Goal: Transaction & Acquisition: Purchase product/service

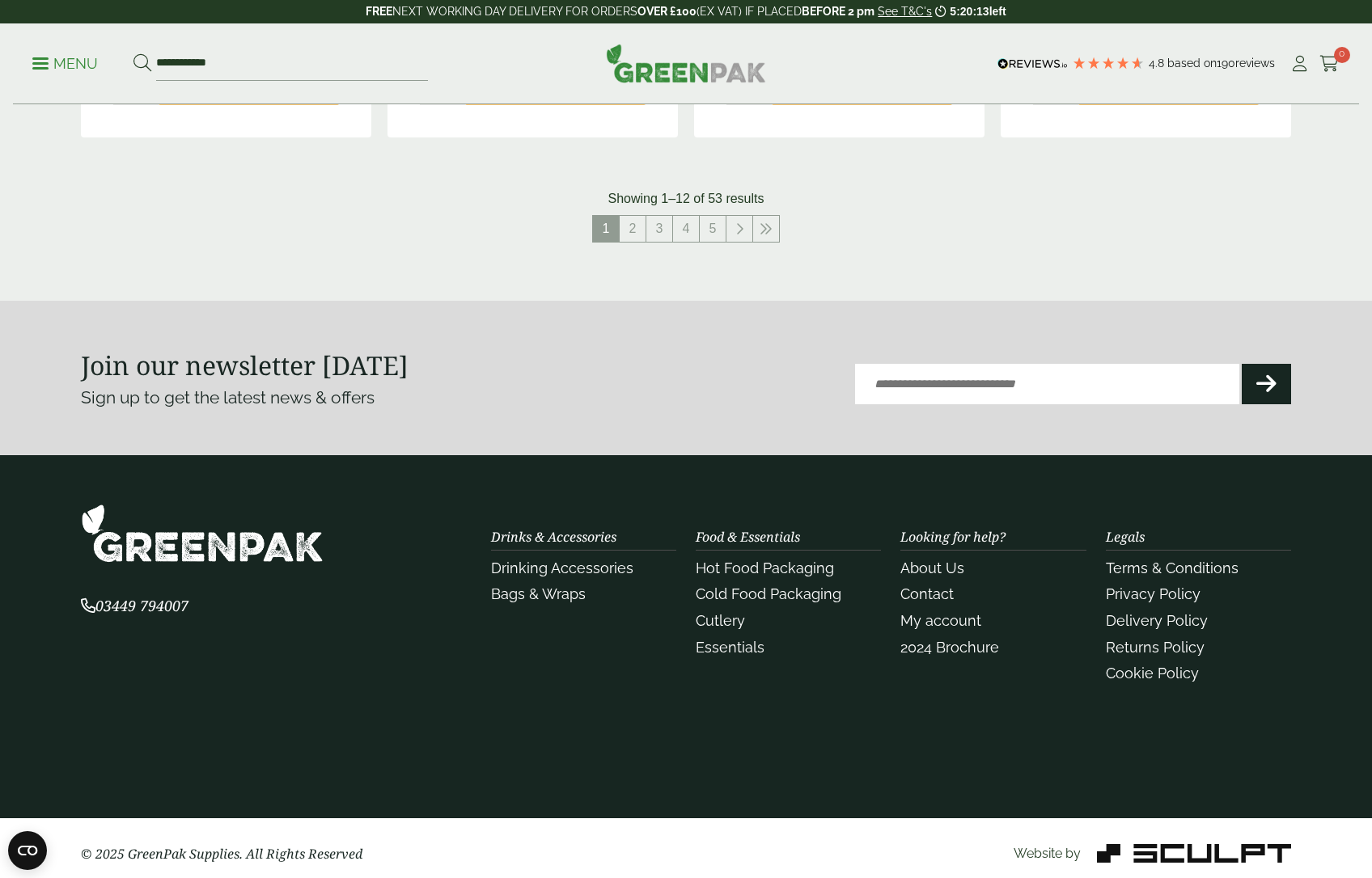
scroll to position [1865, 0]
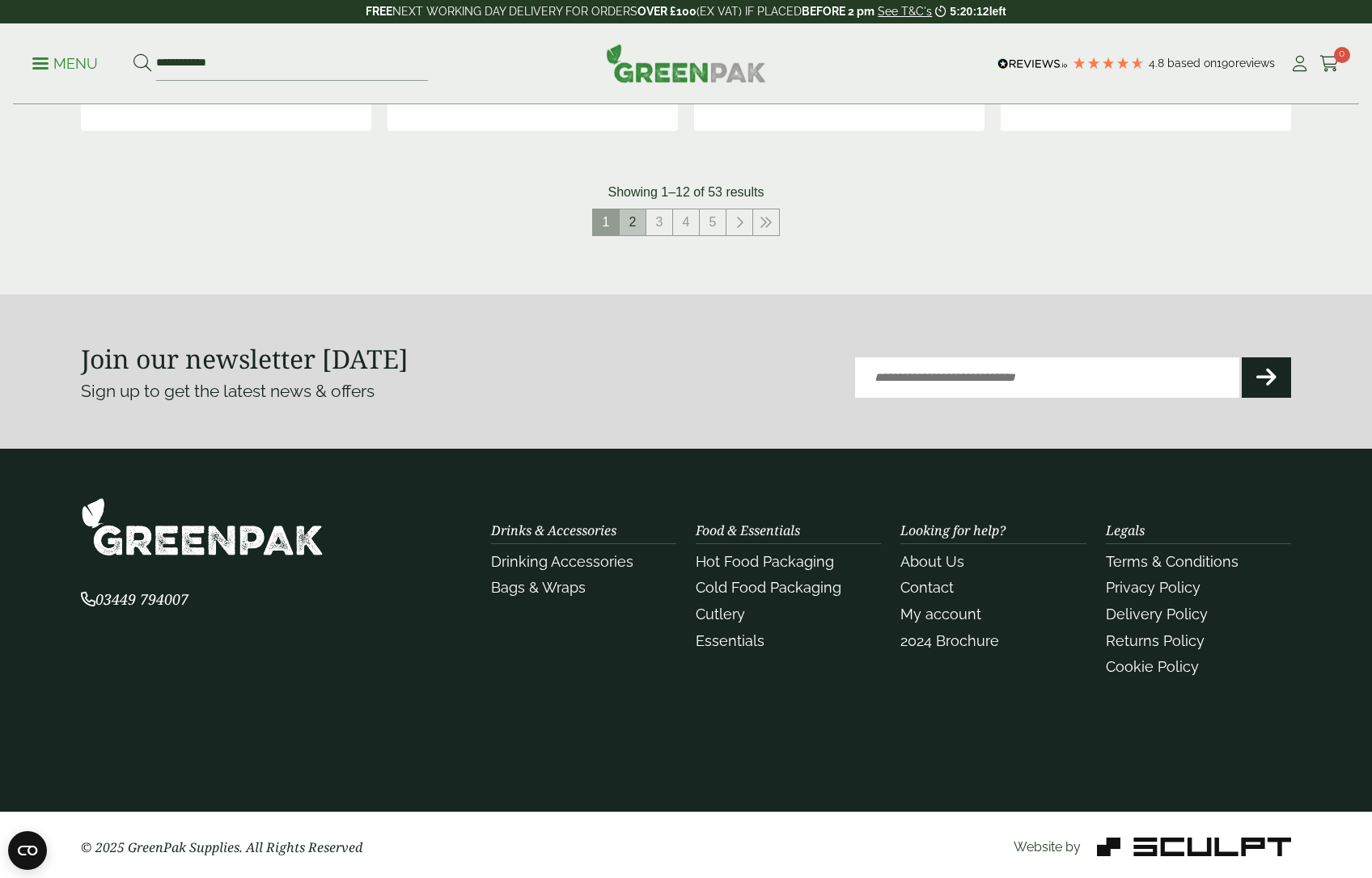
click at [634, 223] on link "2" at bounding box center [633, 223] width 26 height 26
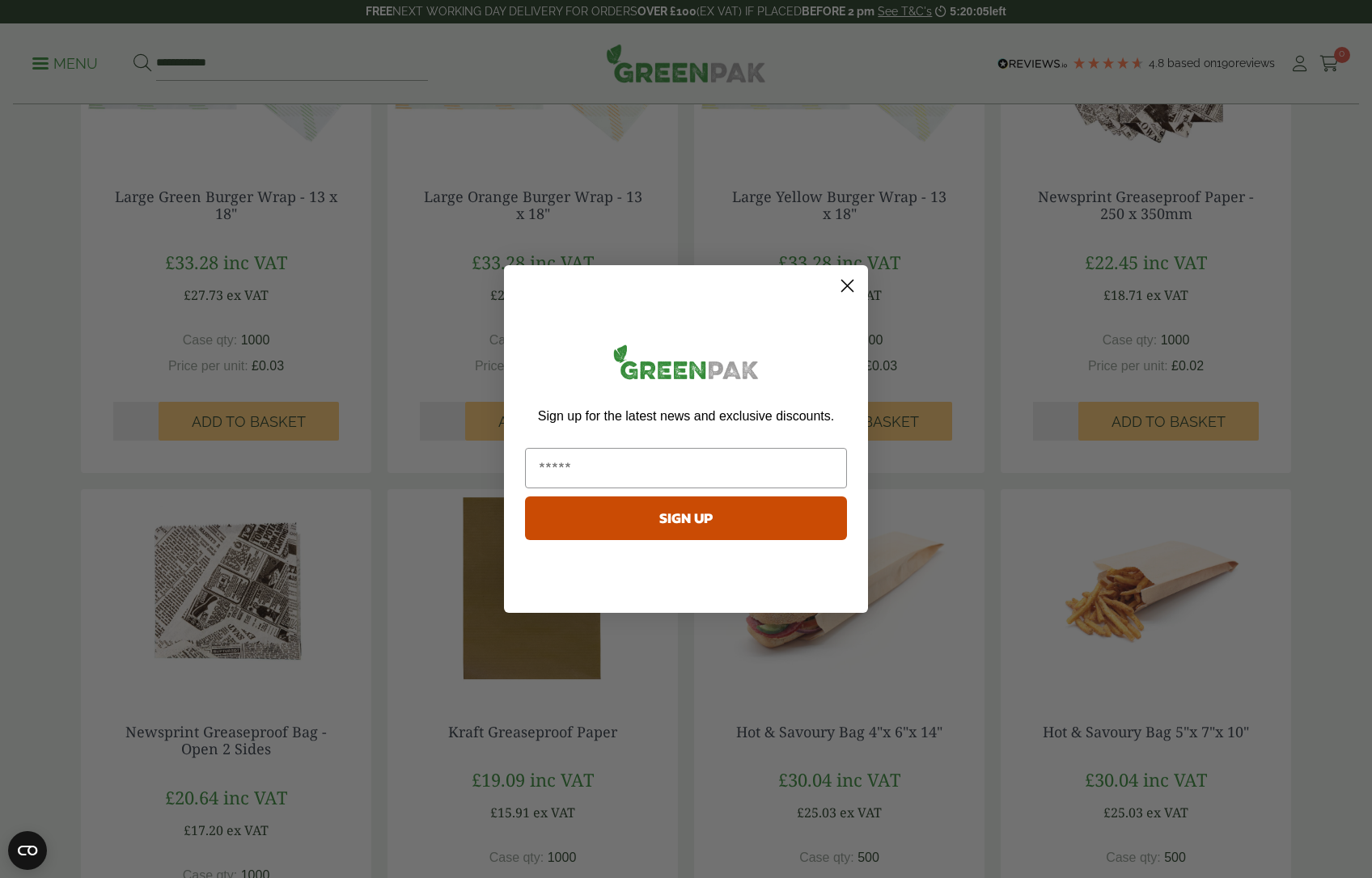
scroll to position [1056, 0]
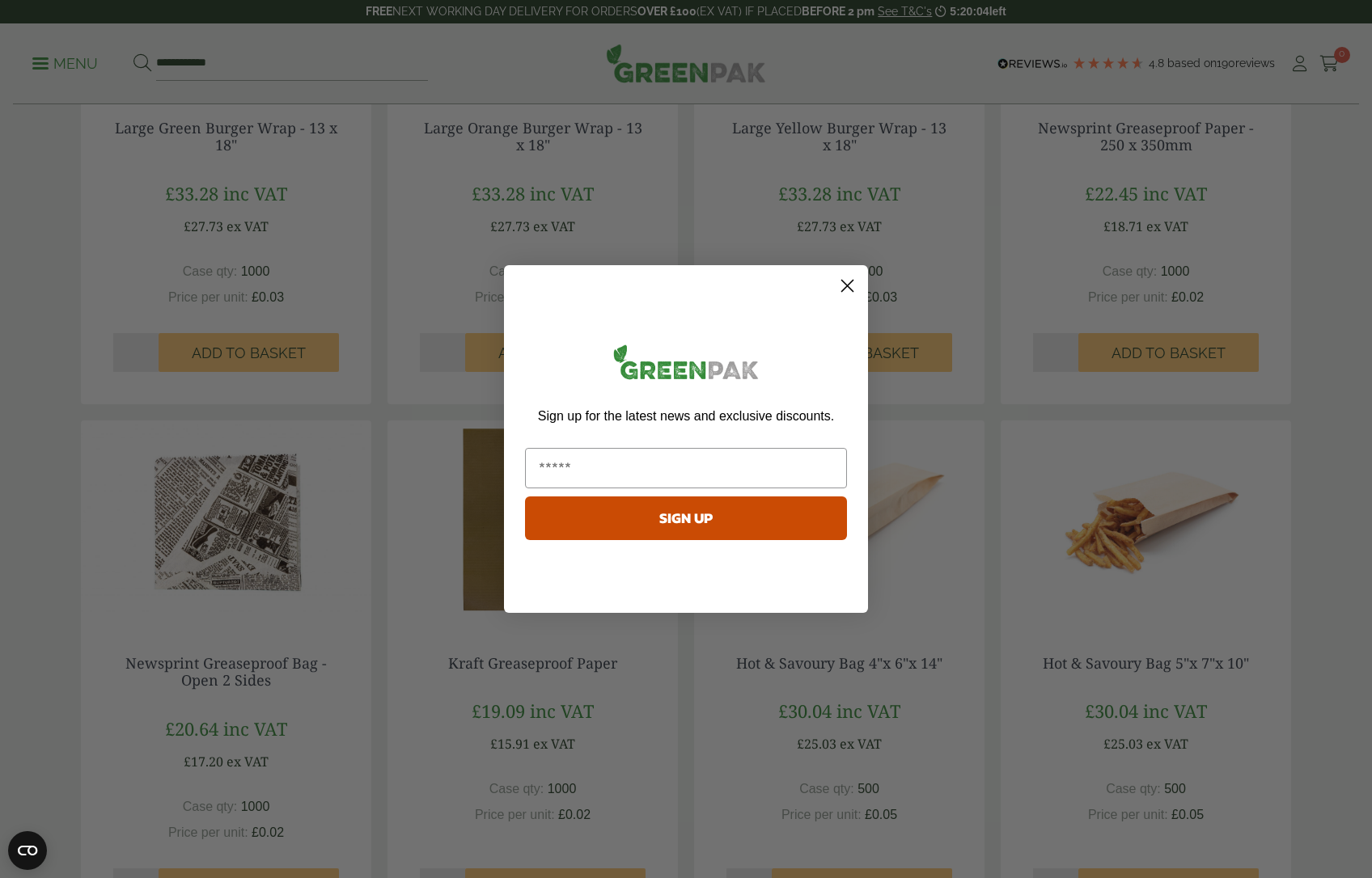
click at [858, 284] on circle "Close dialog" at bounding box center [847, 285] width 27 height 27
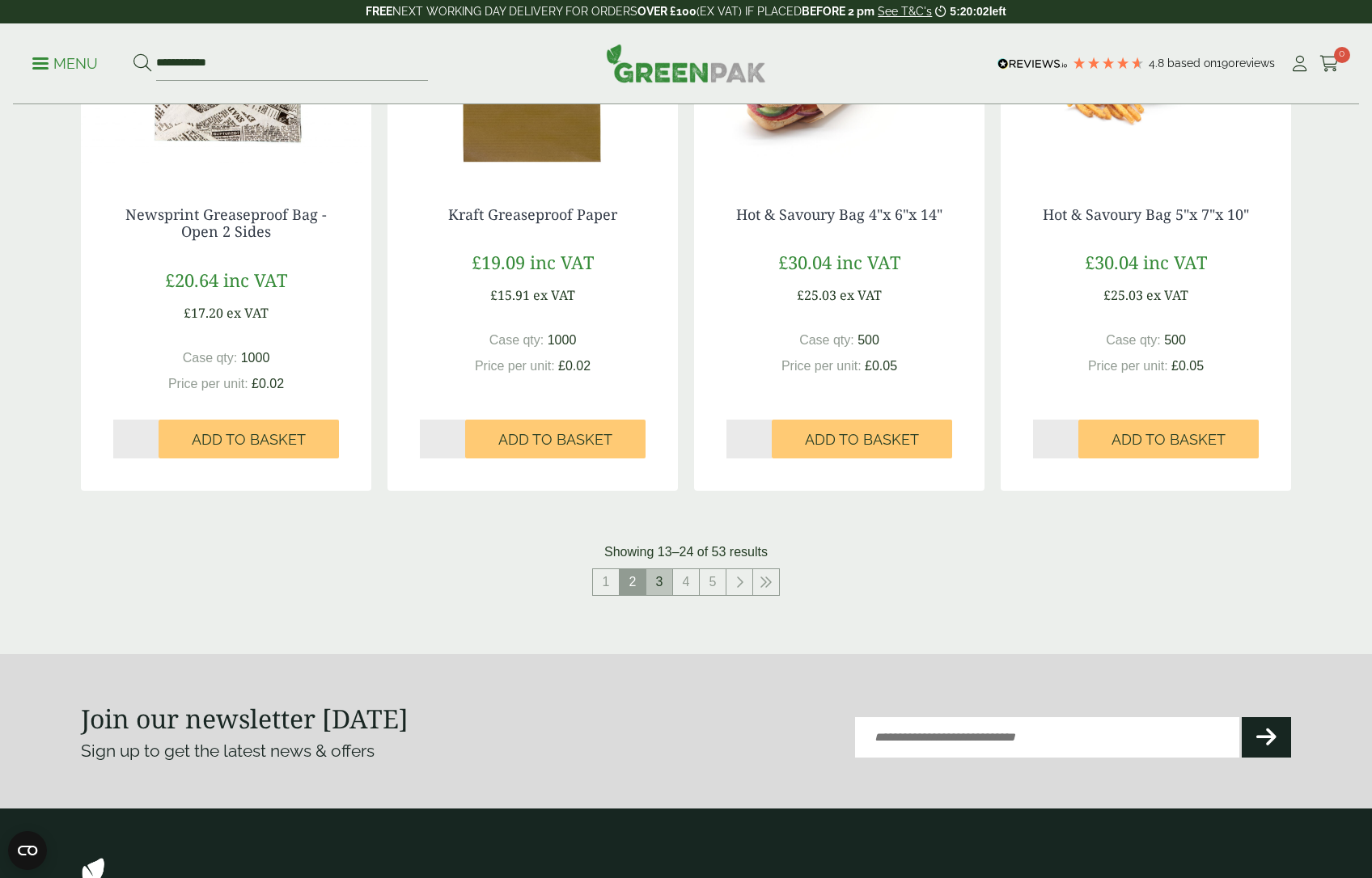
click at [666, 588] on link "3" at bounding box center [659, 582] width 26 height 26
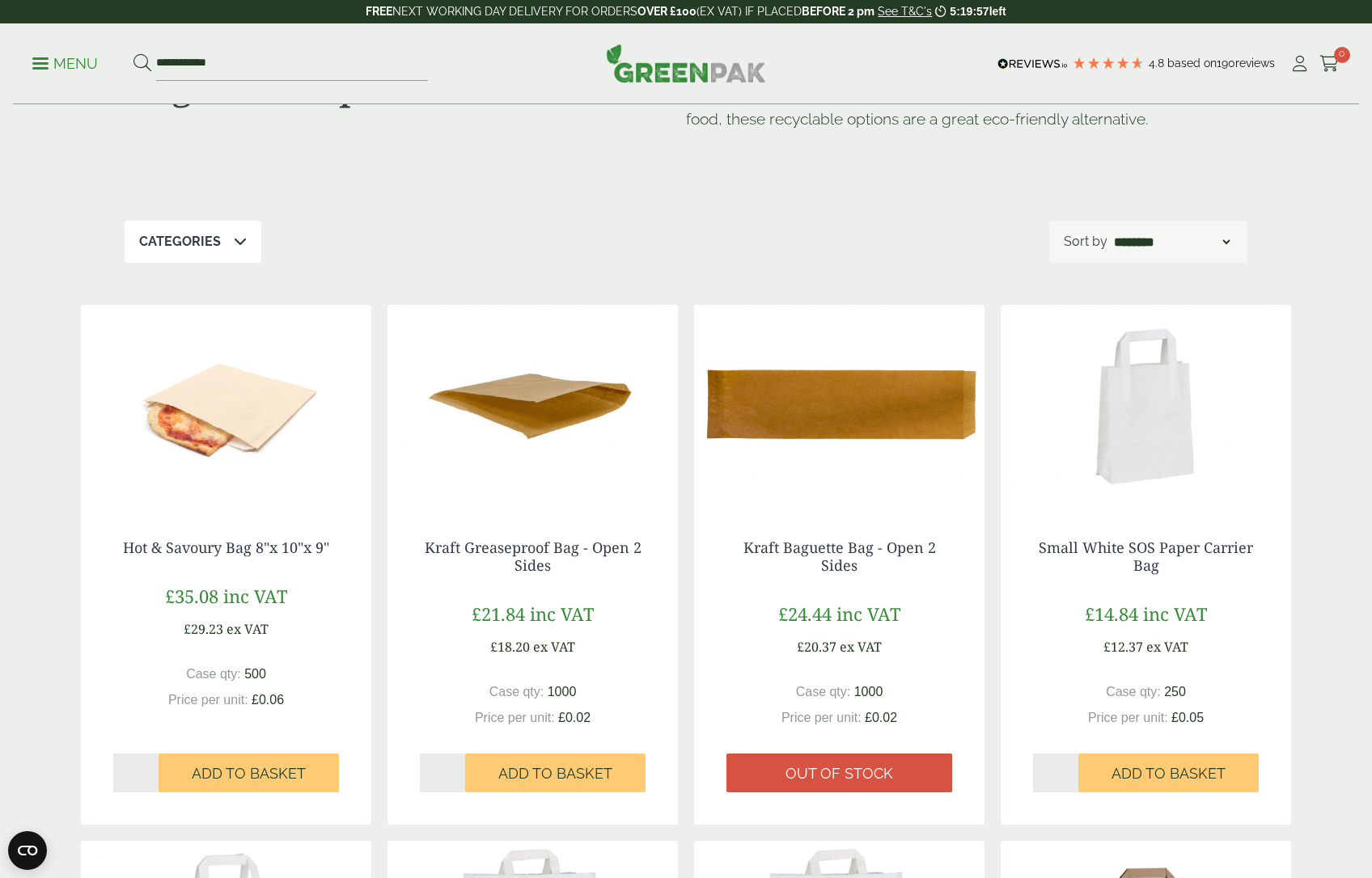
scroll to position [97, 0]
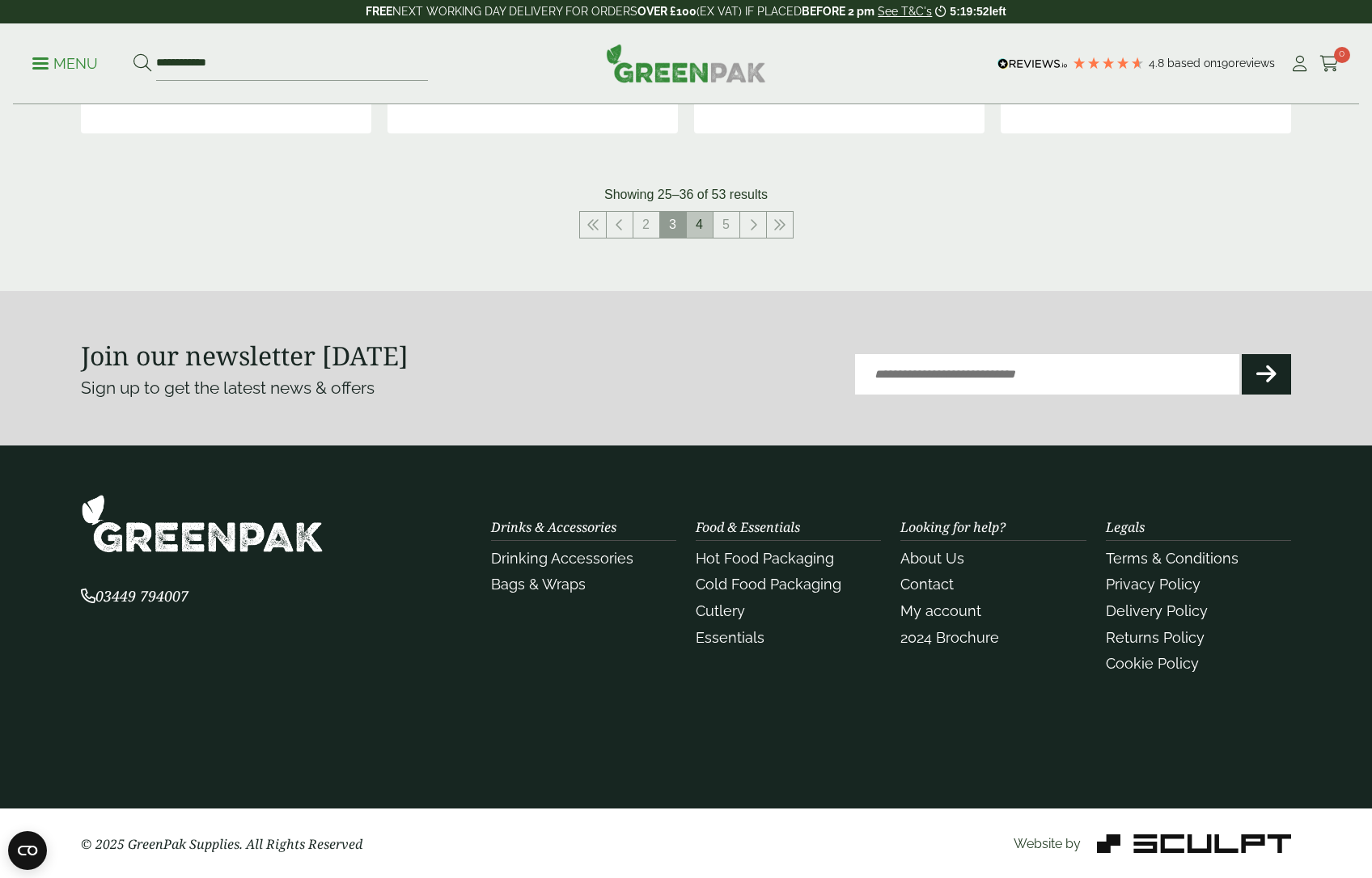
click at [698, 219] on link "4" at bounding box center [700, 225] width 26 height 26
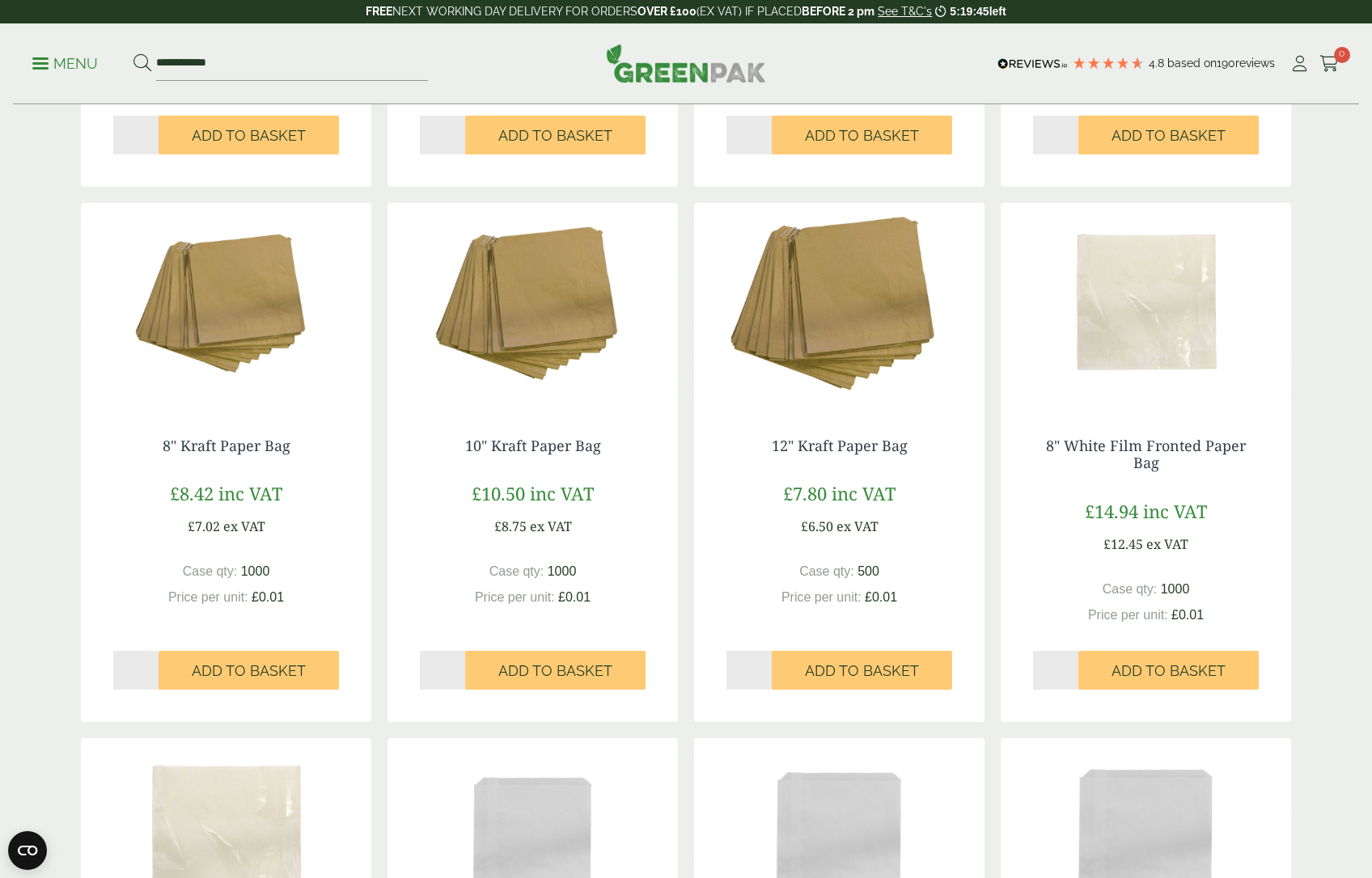
scroll to position [737, 0]
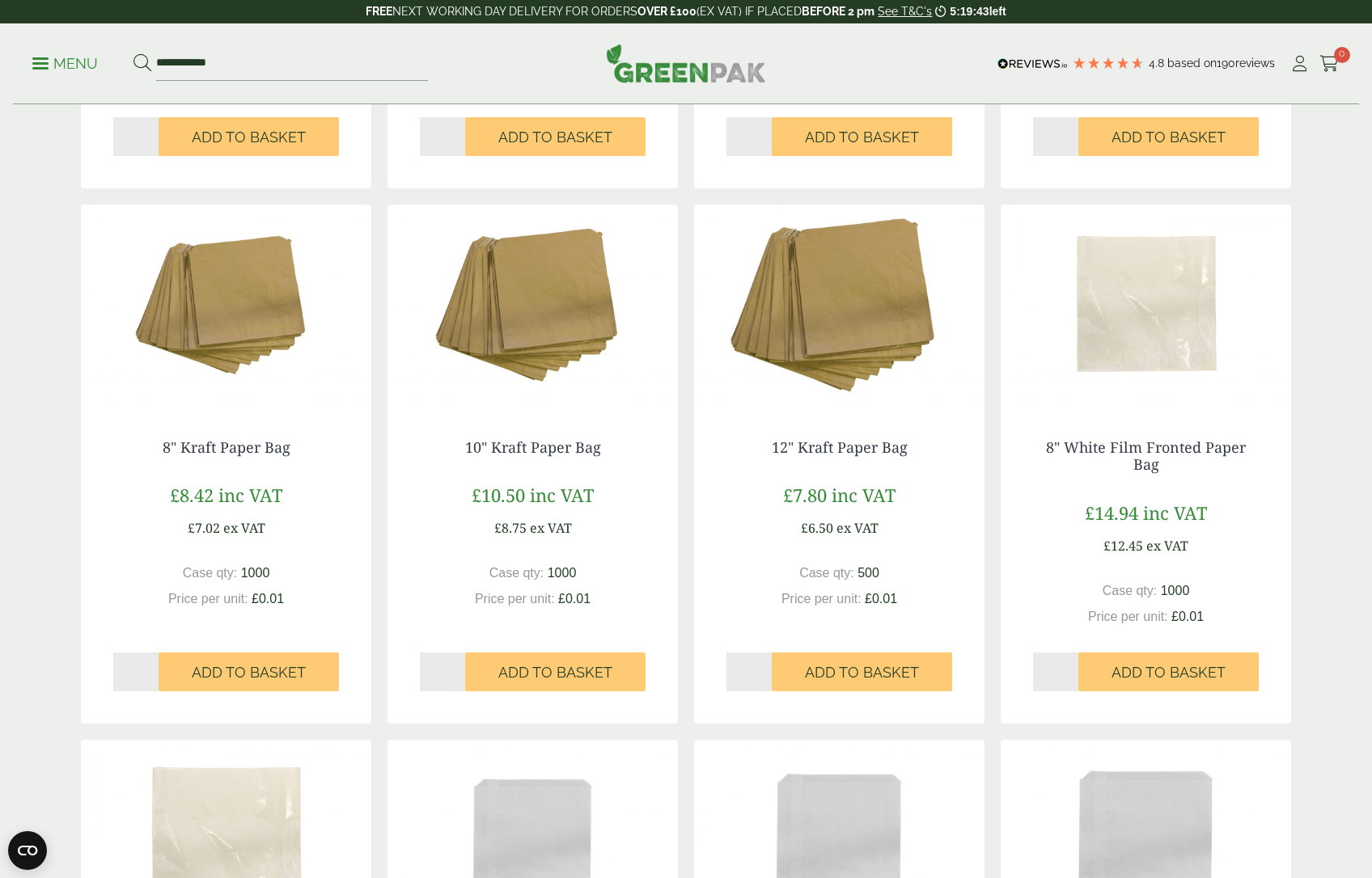
click at [512, 278] on img at bounding box center [533, 305] width 291 height 202
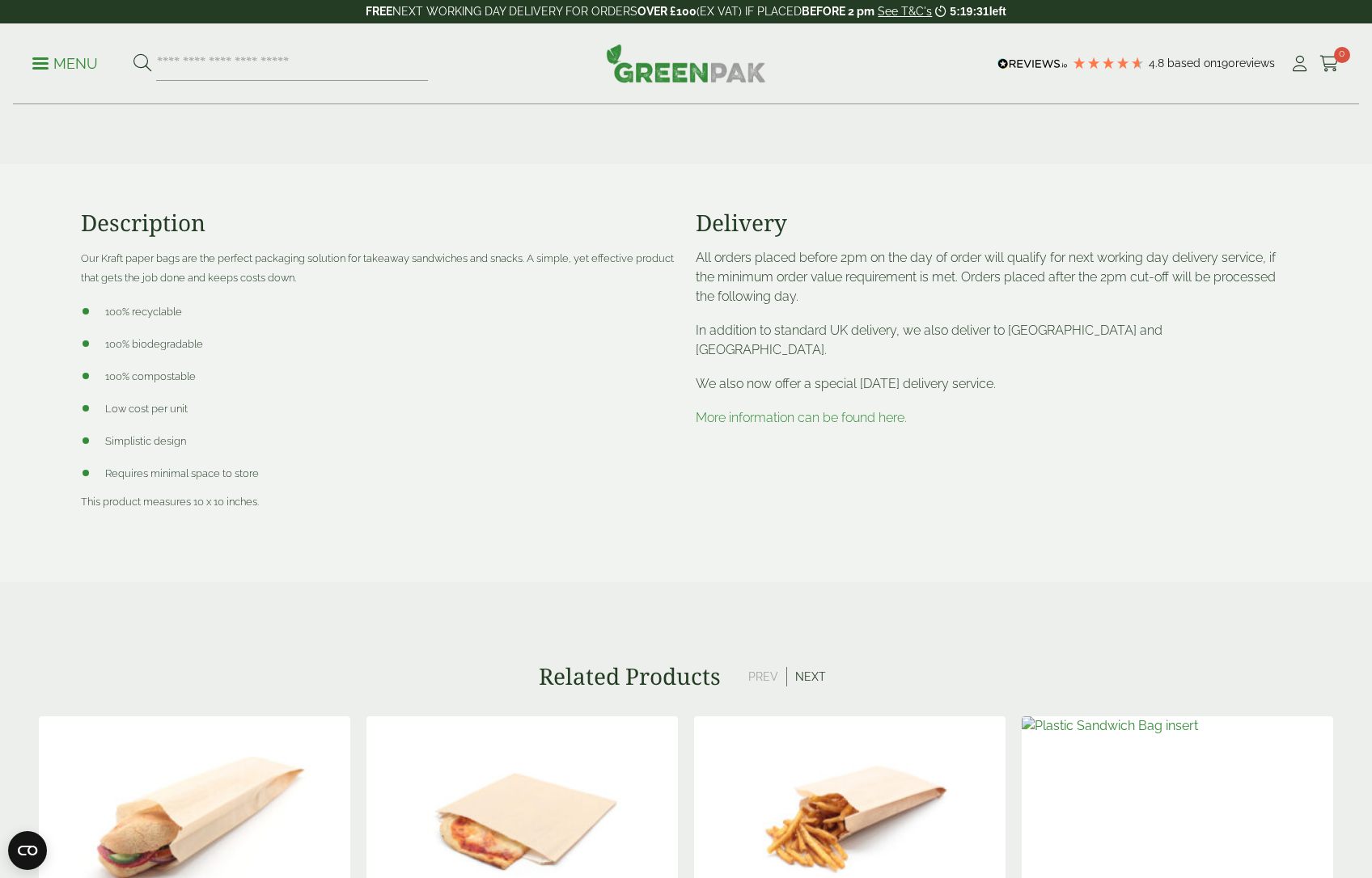
scroll to position [426, 0]
click at [740, 411] on link "More information can be found here." at bounding box center [801, 419] width 211 height 16
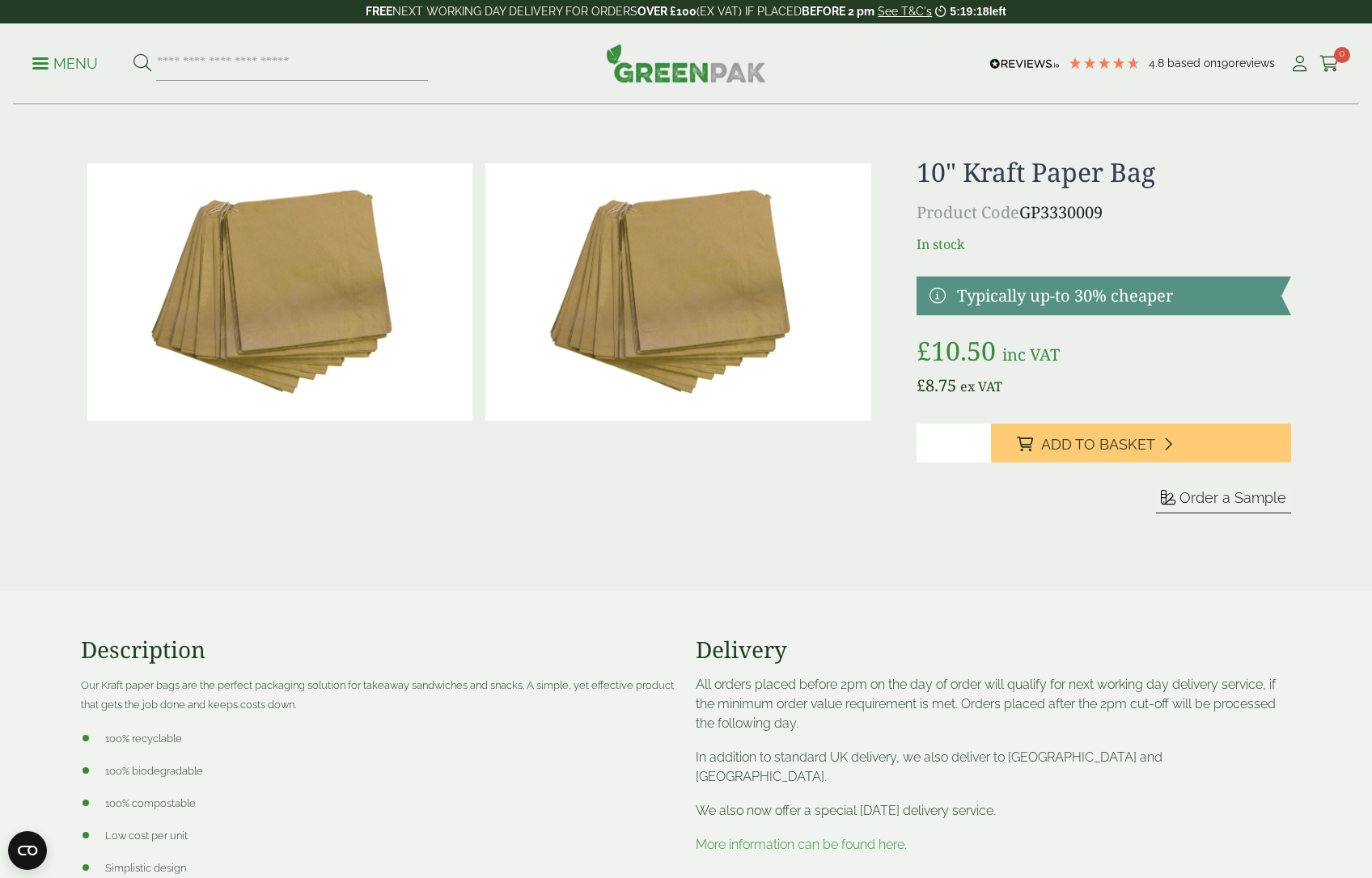
click at [718, 298] on img at bounding box center [677, 292] width 385 height 257
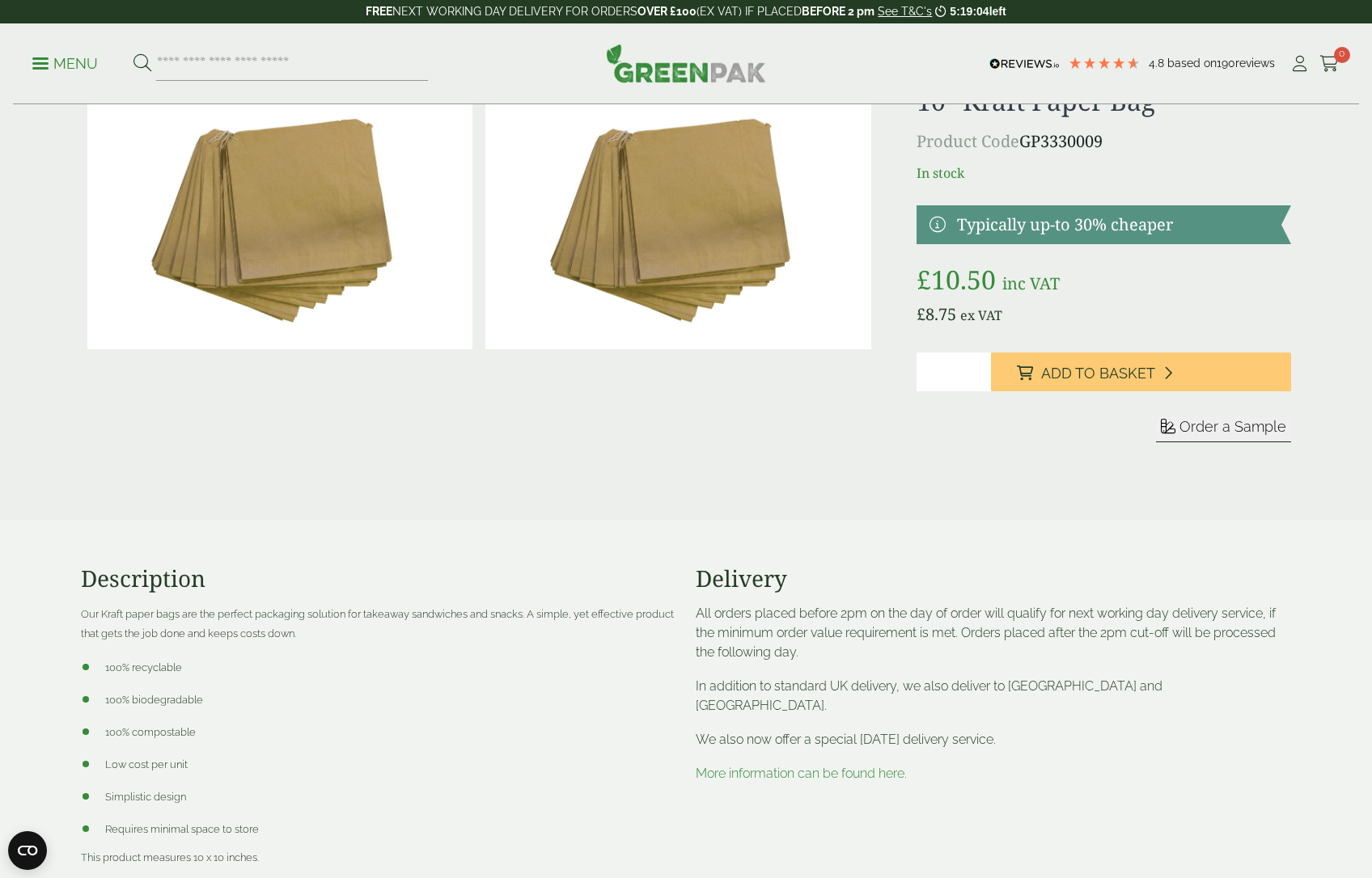
scroll to position [64, 0]
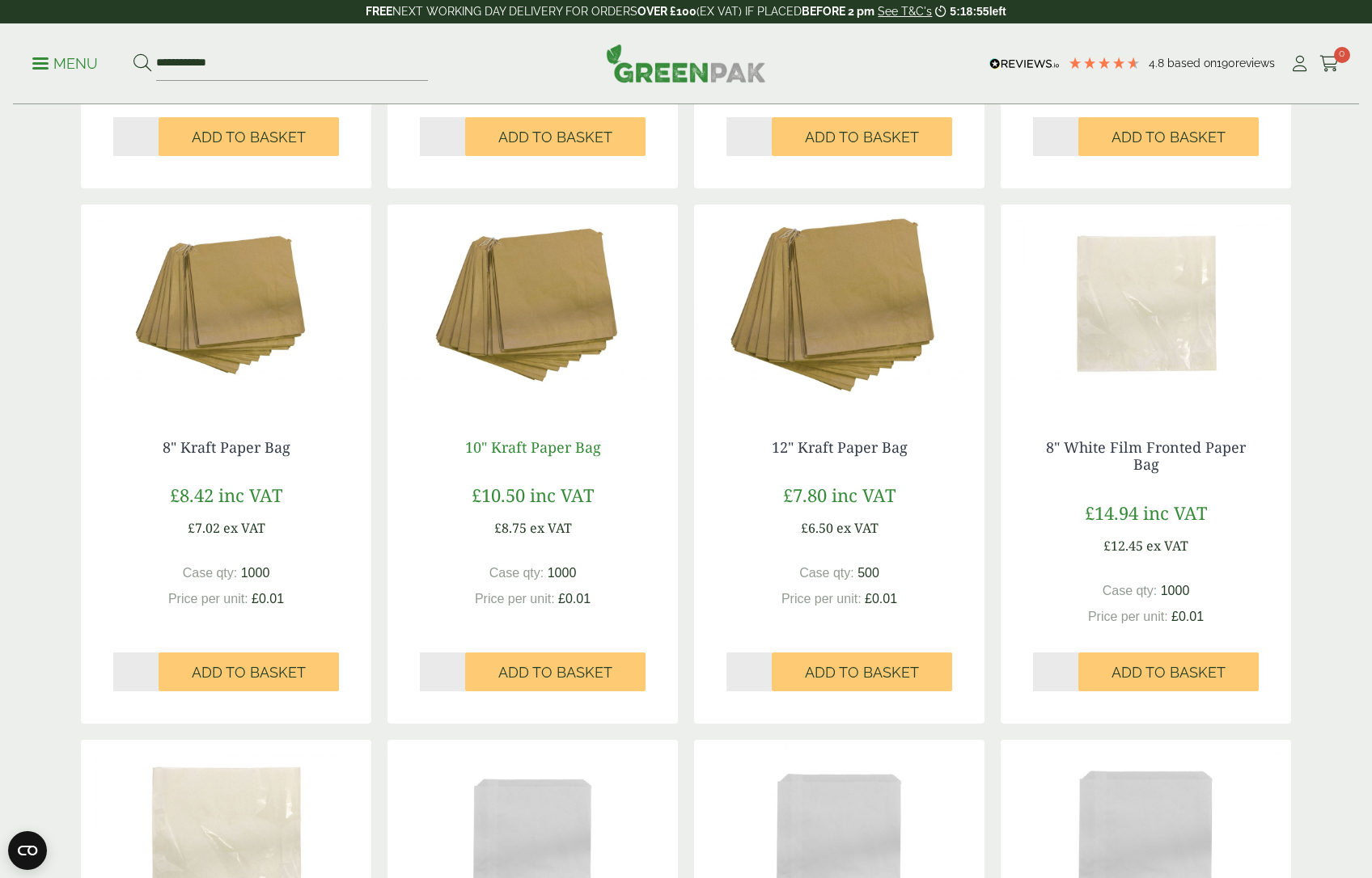
click at [521, 445] on link "10" Kraft Paper Bag" at bounding box center [533, 447] width 136 height 19
